Goal: Task Accomplishment & Management: Use online tool/utility

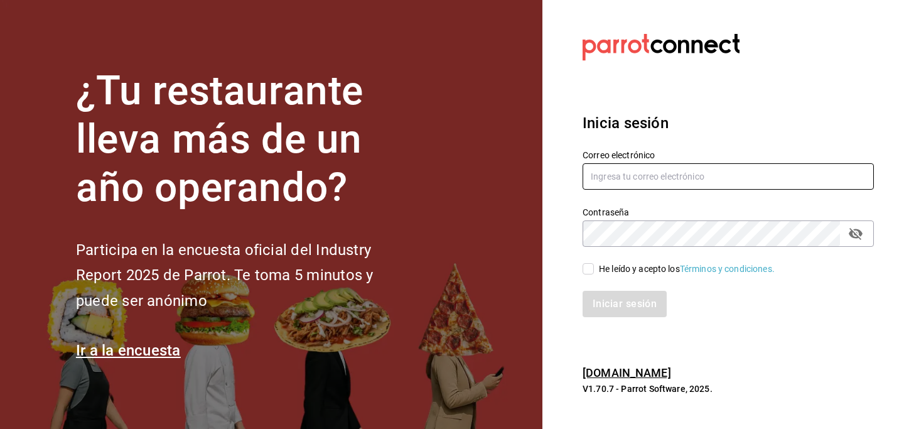
click at [647, 173] on input "text" at bounding box center [728, 176] width 291 height 26
paste input "[EMAIL_ADDRESS][DOMAIN_NAME]"
type input "[EMAIL_ADDRESS][DOMAIN_NAME]"
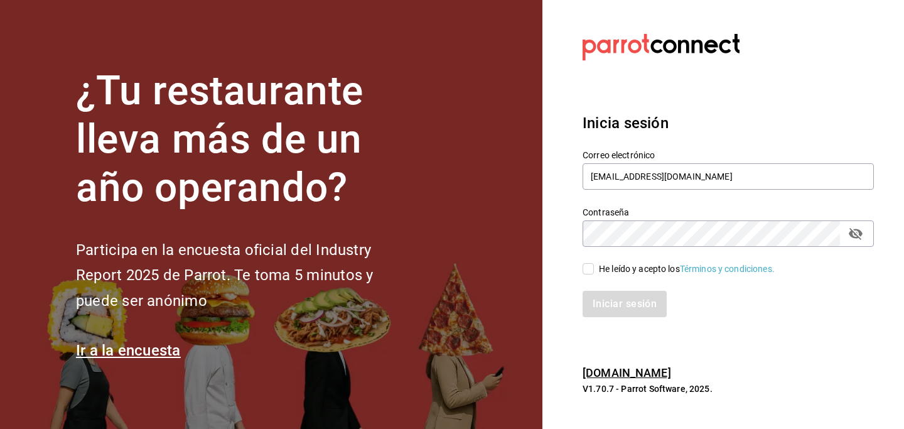
click at [588, 271] on input "He leído y acepto los Términos y condiciones." at bounding box center [588, 268] width 11 height 11
checkbox input "true"
click at [609, 300] on button "Iniciar sesión" at bounding box center [625, 304] width 85 height 26
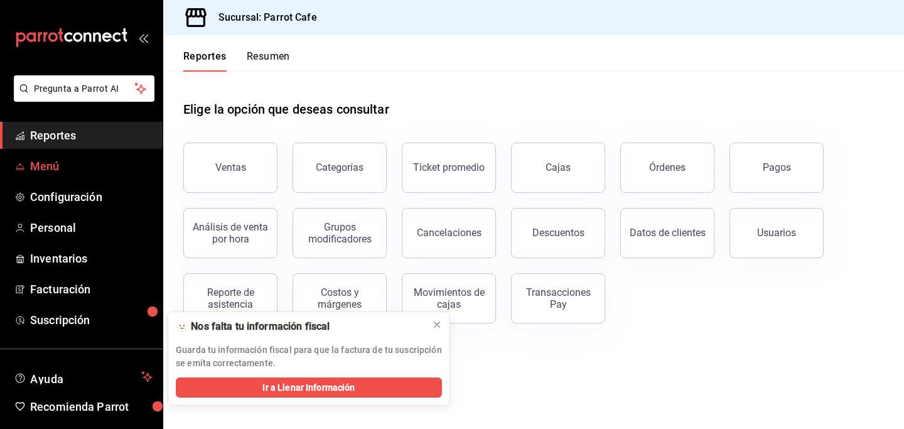
click at [98, 161] on span "Menú" at bounding box center [91, 166] width 122 height 17
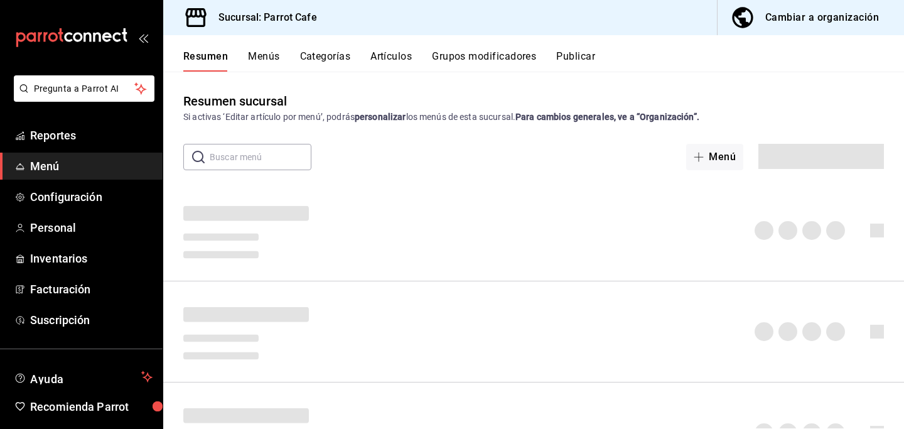
click at [98, 161] on span "Menú" at bounding box center [91, 166] width 122 height 17
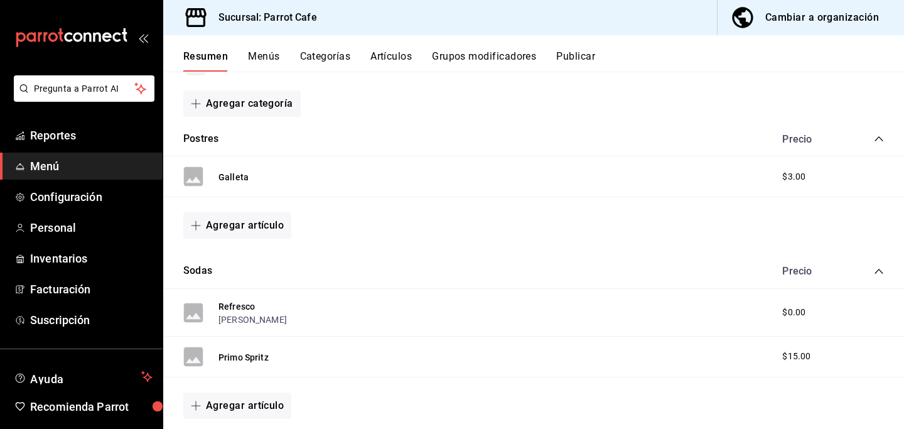
scroll to position [35, 0]
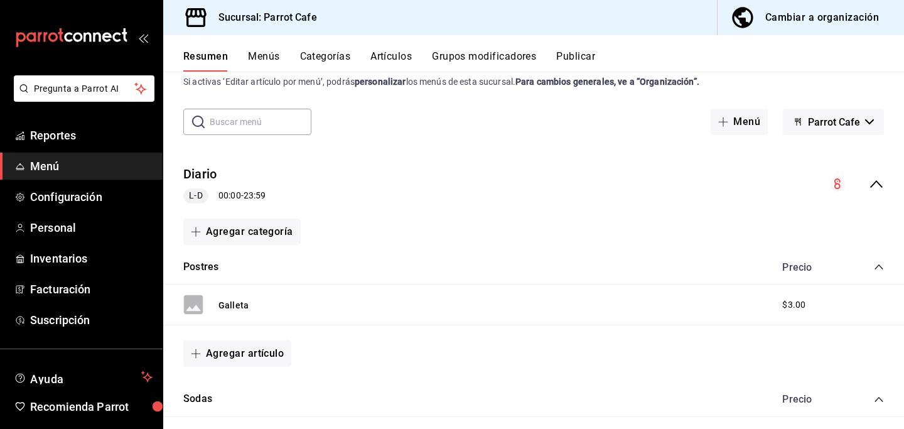
click at [267, 57] on button "Menús" at bounding box center [263, 60] width 31 height 21
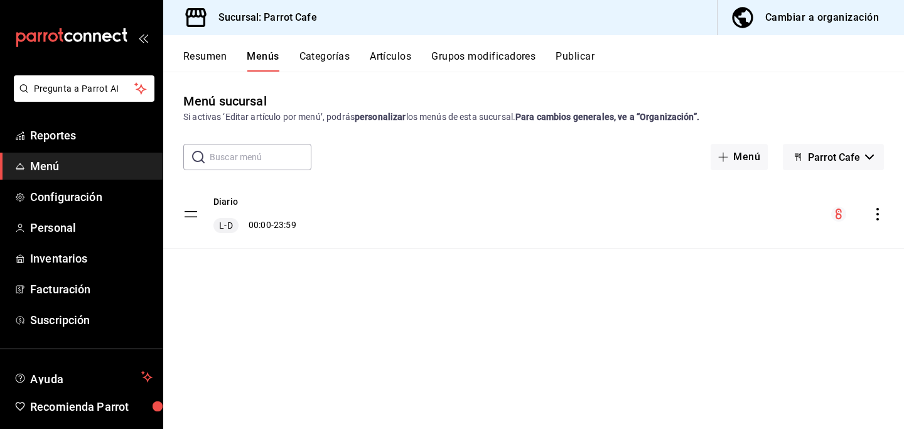
click at [331, 53] on button "Categorías" at bounding box center [324, 60] width 51 height 21
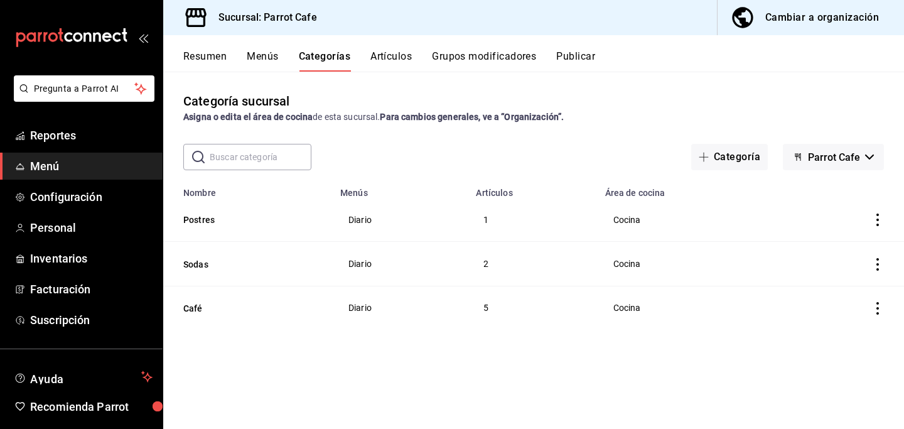
click at [385, 56] on button "Artículos" at bounding box center [390, 60] width 41 height 21
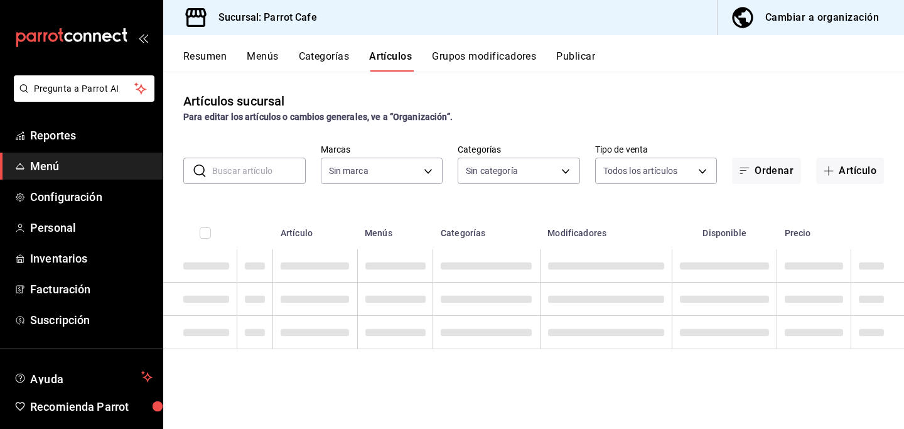
type input "5f49d4b4-32b5-47eb-8d9b-1d1c3c4d61c4"
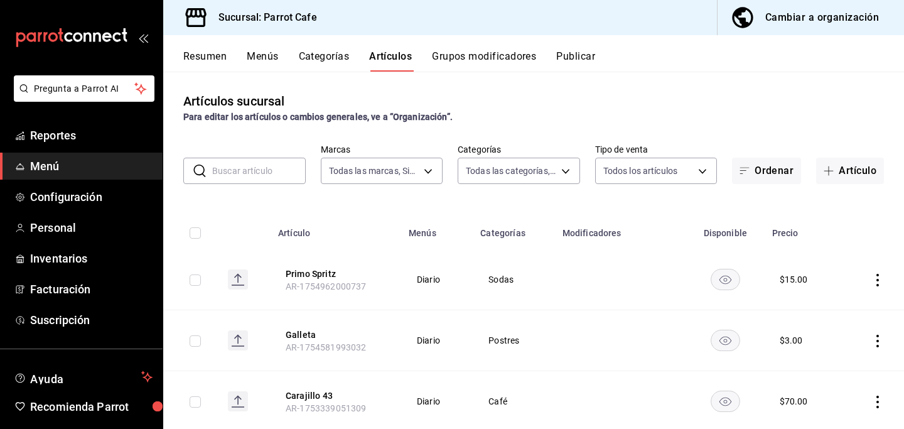
type input "5e5b0dc6-b73b-4362-b099-2eb8e52a744e,88b3f1cd-134b-482a-91ba-a2181ddeb522,d8d35…"
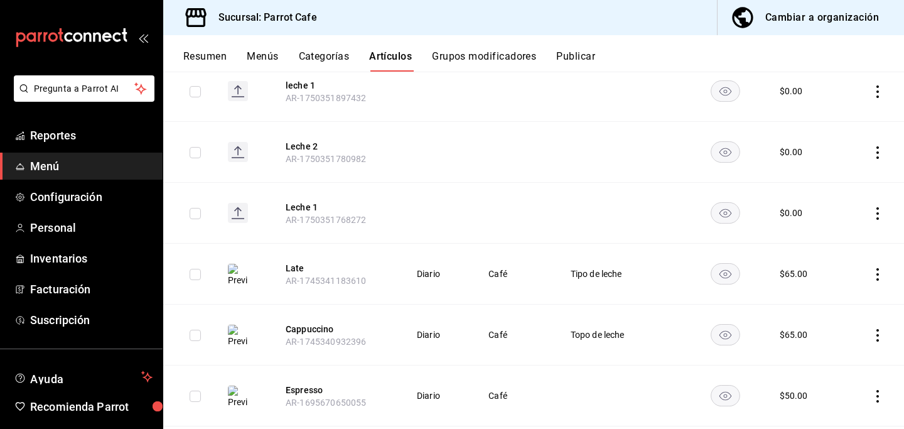
scroll to position [886, 0]
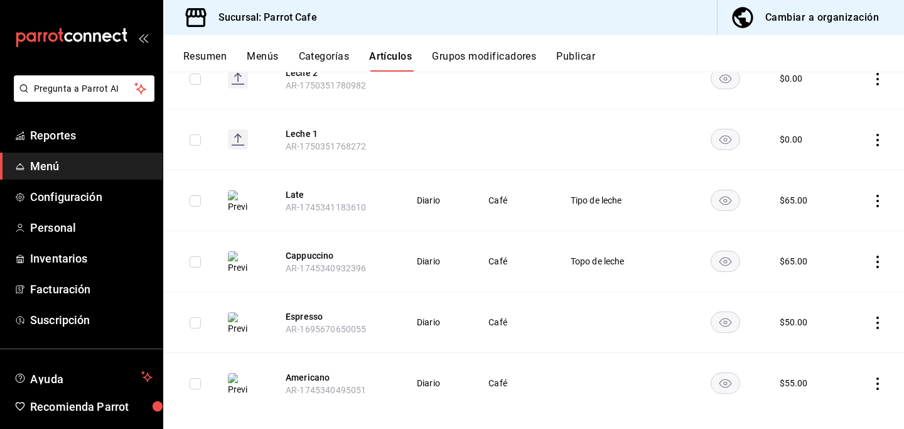
click at [872, 195] on icon "actions" at bounding box center [877, 201] width 13 height 13
click at [852, 217] on span "Editar" at bounding box center [840, 214] width 33 height 13
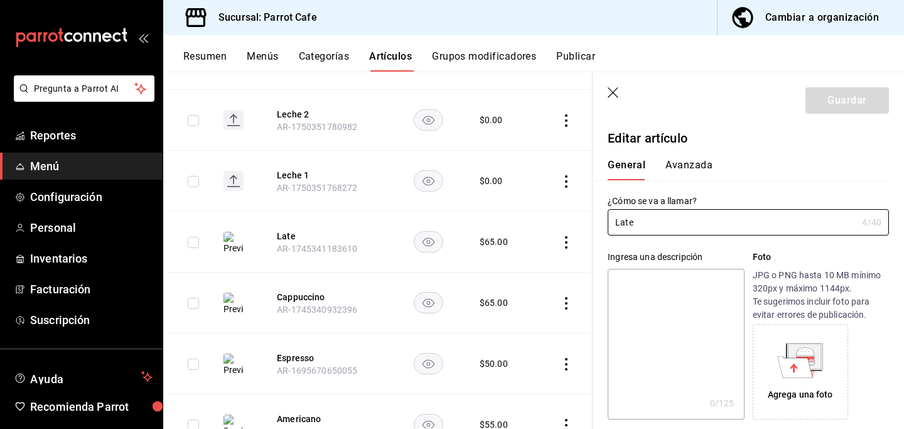
type input "$65.00"
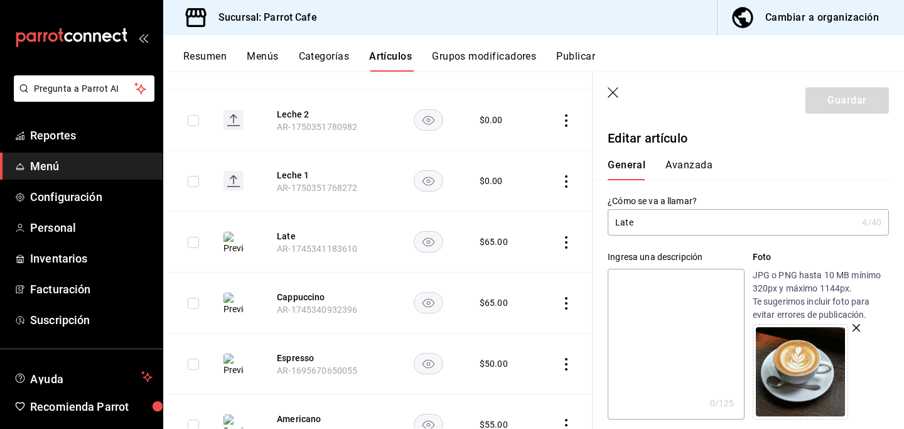
click at [628, 224] on input "Late" at bounding box center [732, 222] width 249 height 25
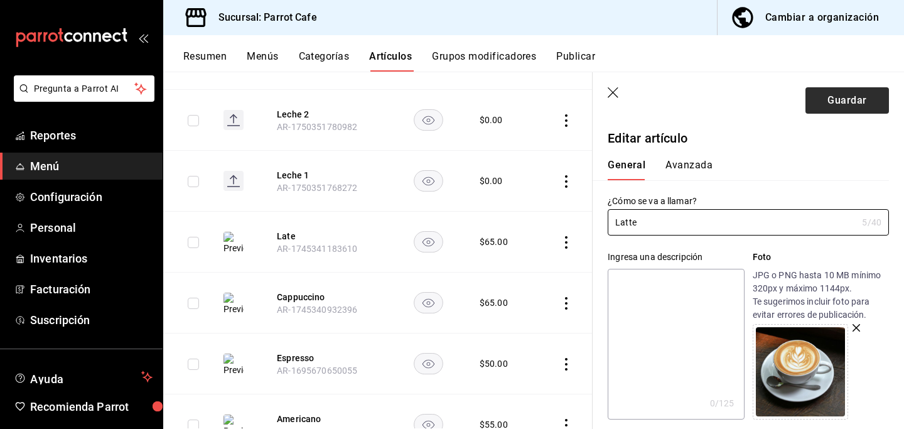
type input "Latte"
click at [842, 102] on button "Guardar" at bounding box center [846, 100] width 83 height 26
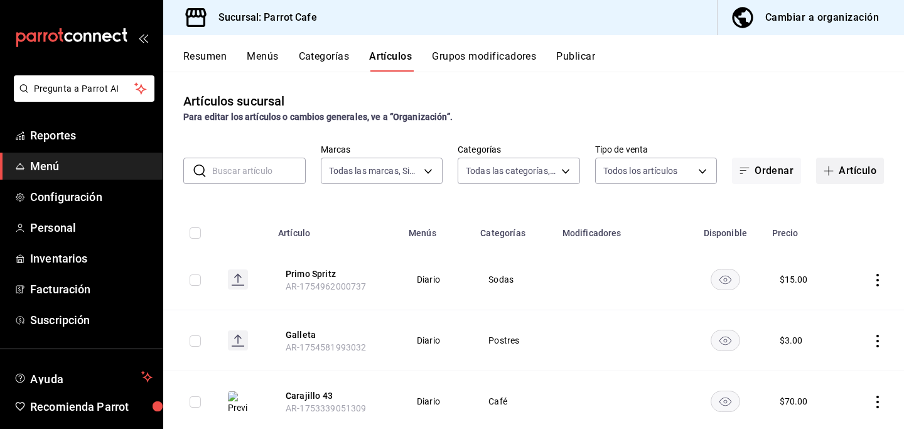
click at [836, 171] on span "button" at bounding box center [831, 171] width 15 height 10
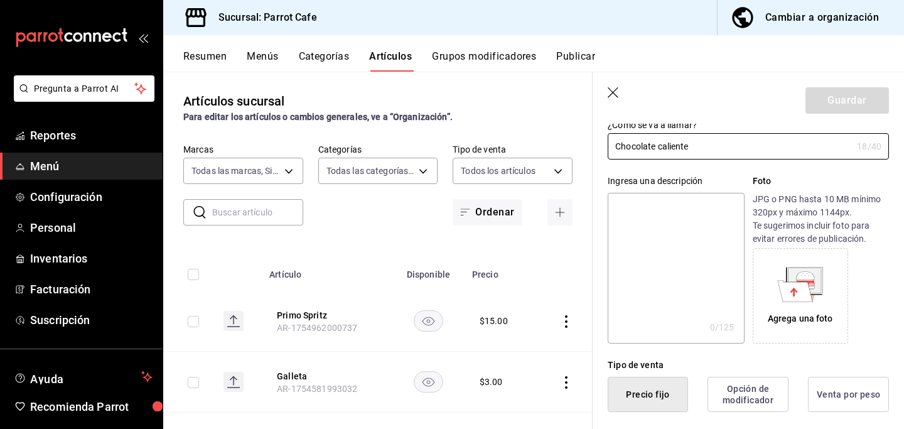
scroll to position [80, 0]
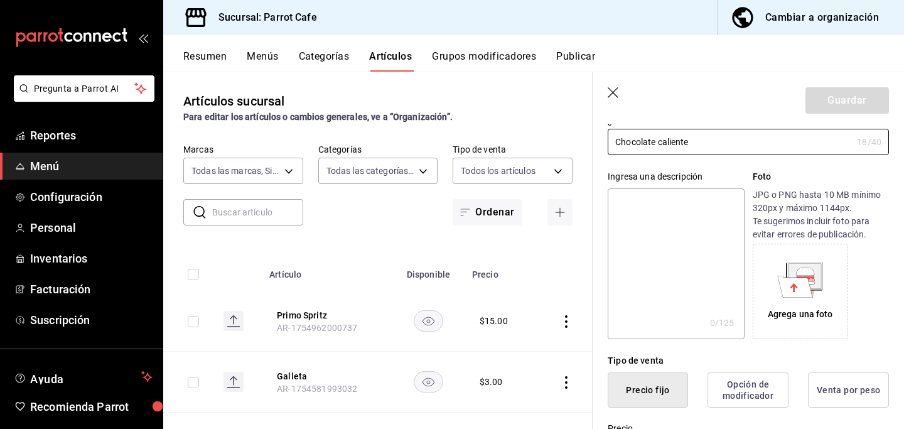
type input "Chocolate caliente"
click at [813, 287] on icon at bounding box center [804, 275] width 33 height 25
click at [787, 272] on icon at bounding box center [805, 275] width 36 height 27
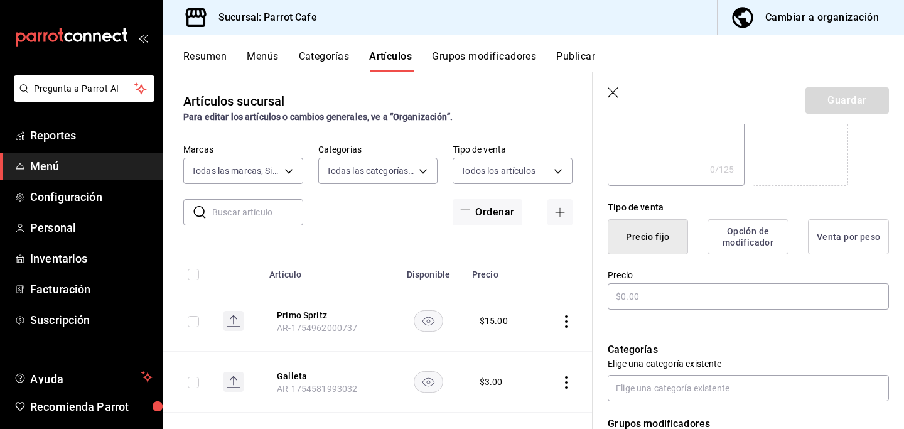
scroll to position [239, 0]
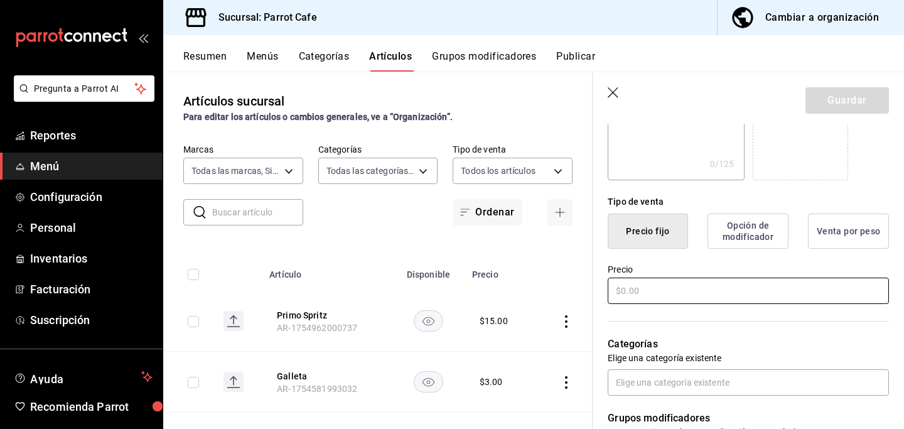
click at [677, 288] on input "text" at bounding box center [748, 290] width 281 height 26
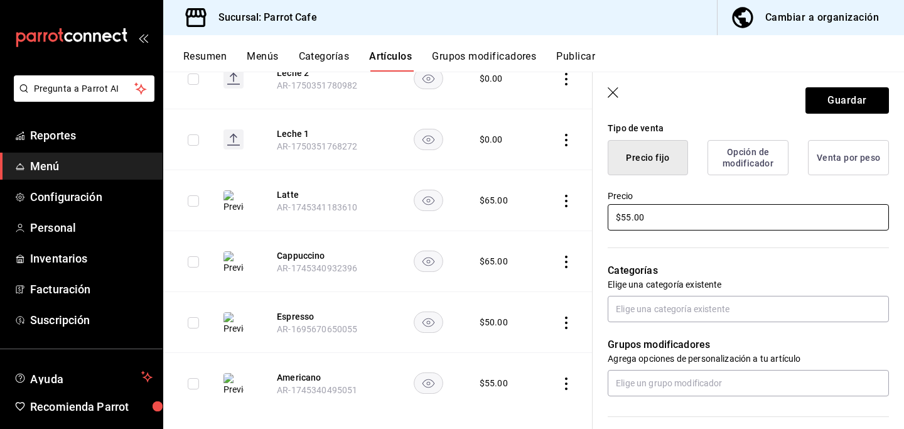
scroll to position [318, 0]
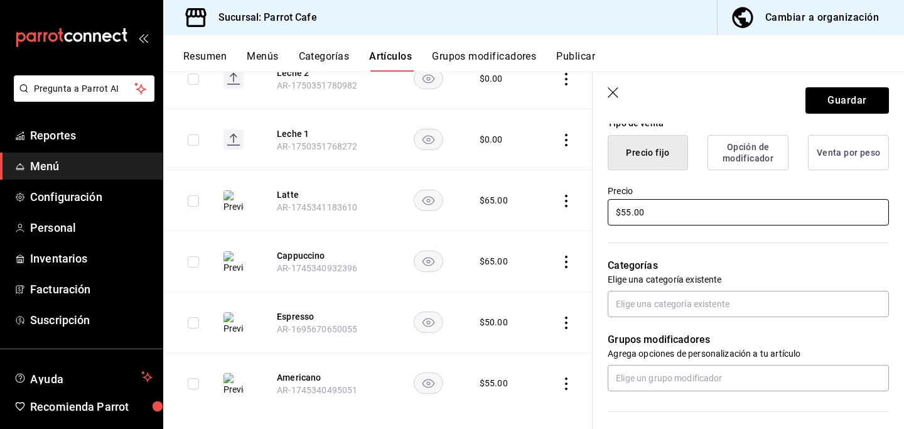
type input "$5.00"
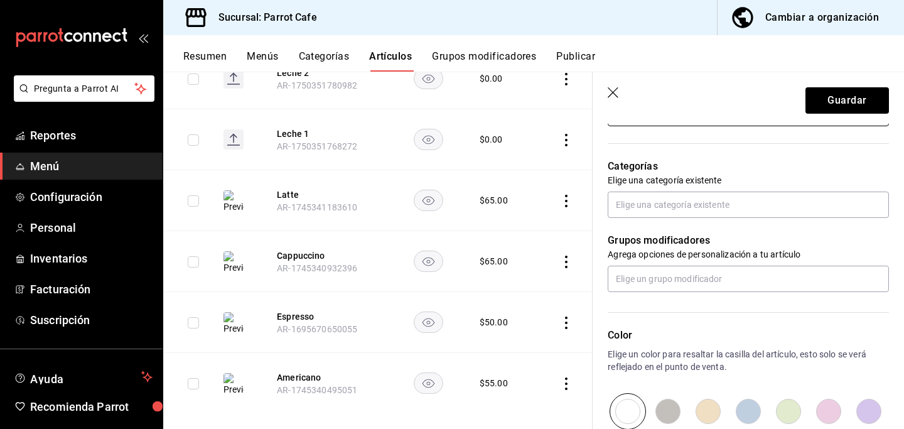
scroll to position [417, 0]
type input "$60.00"
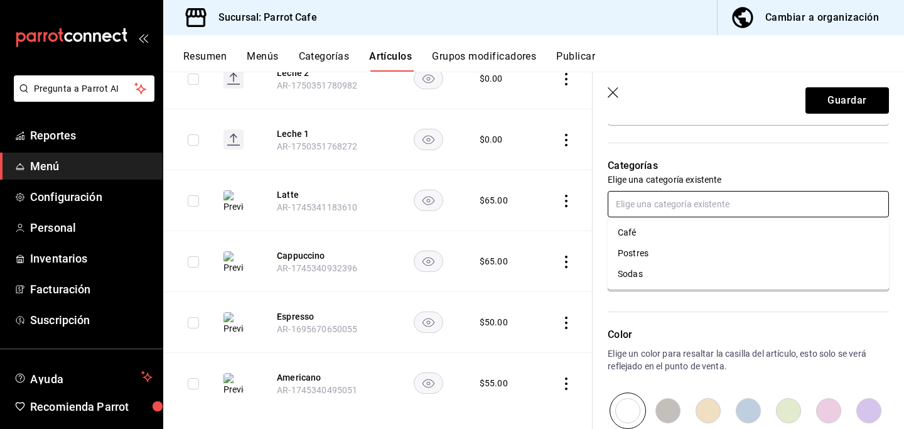
click at [694, 201] on input "text" at bounding box center [748, 204] width 281 height 26
click at [636, 230] on li "Café" at bounding box center [748, 232] width 281 height 21
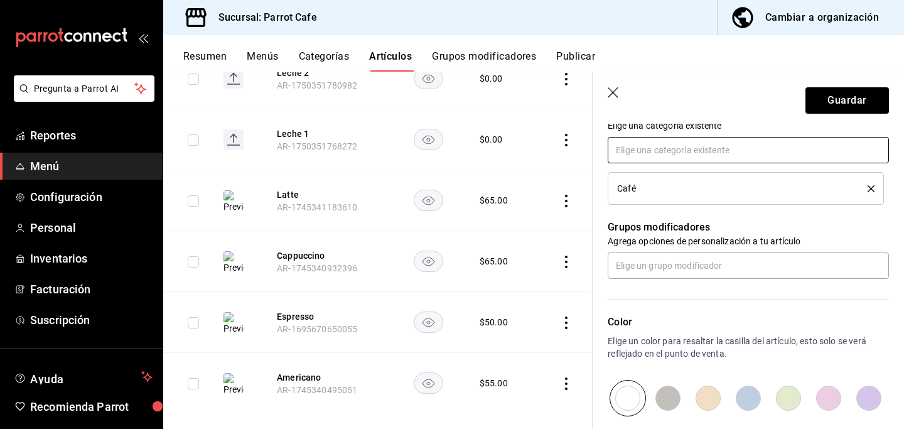
scroll to position [474, 0]
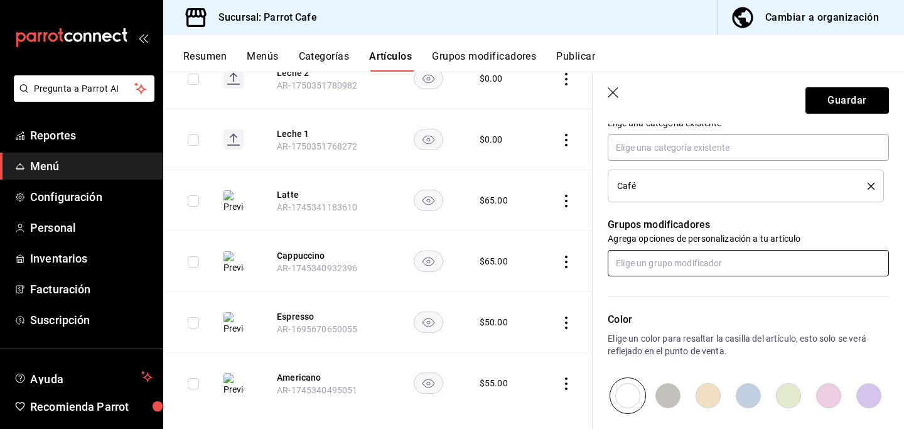
click at [643, 267] on input "text" at bounding box center [748, 263] width 281 height 26
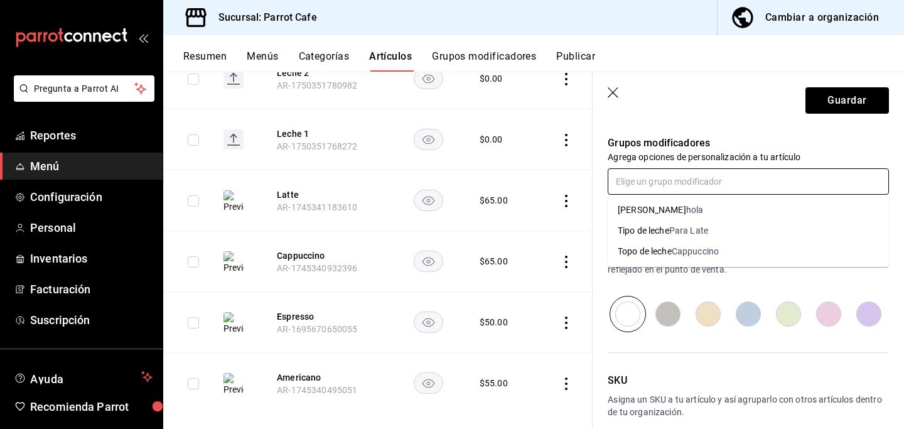
scroll to position [560, 0]
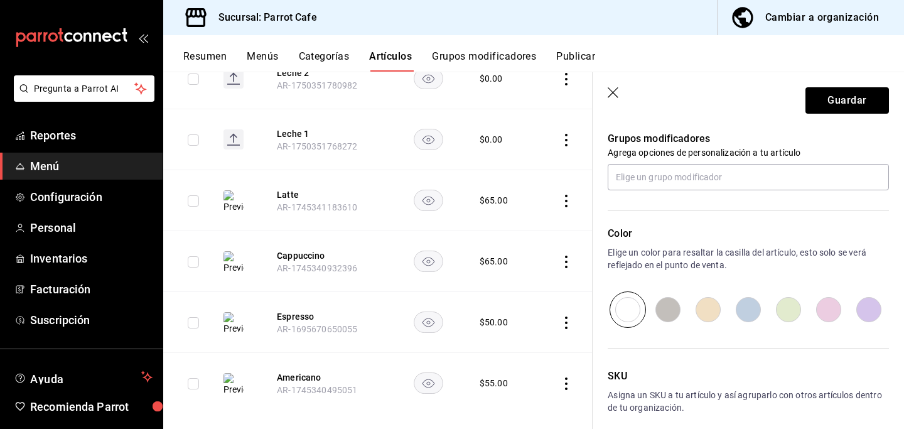
click at [717, 130] on div "Grupos modificadores Agrega opciones de personalización a tu artículo" at bounding box center [741, 153] width 296 height 74
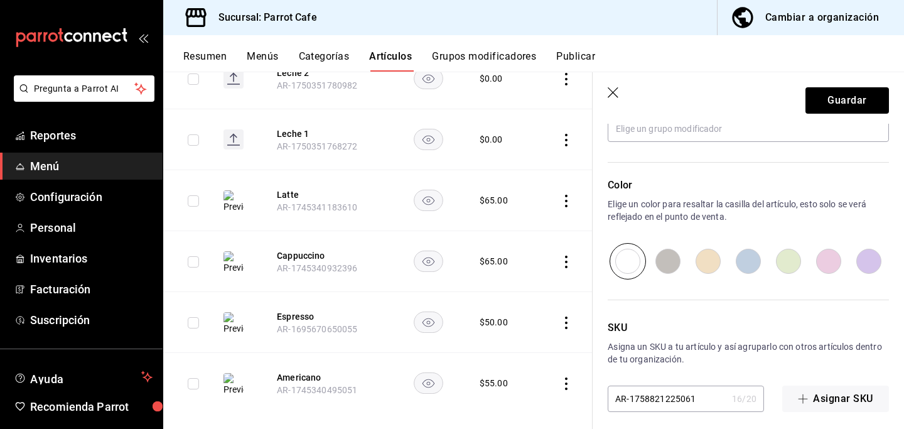
scroll to position [616, 0]
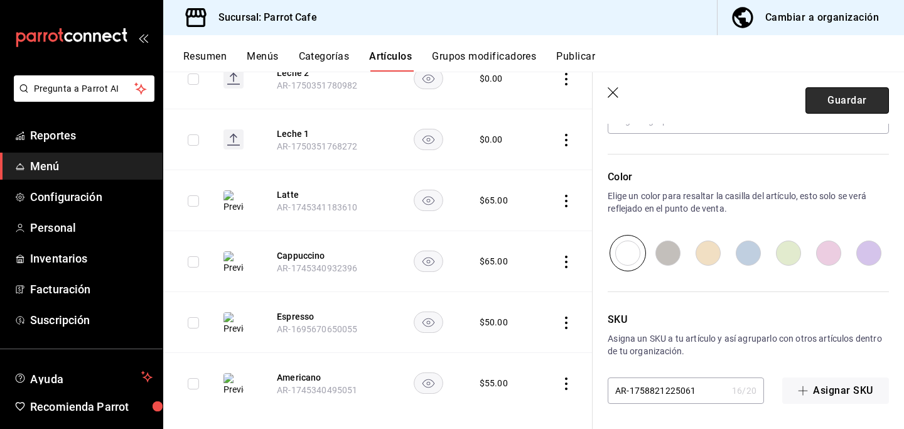
click at [830, 100] on button "Guardar" at bounding box center [846, 100] width 83 height 26
